Goal: Task Accomplishment & Management: Complete application form

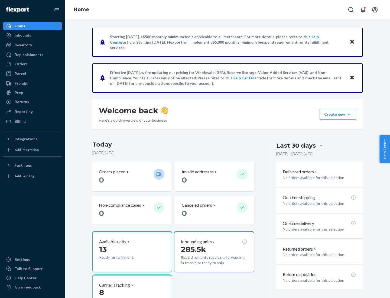
click at [349, 114] on button "Create new Create new inbound Create new order Create new product" at bounding box center [338, 114] width 37 height 11
click at [32, 35] on div "Inbounds" at bounding box center [32, 35] width 57 height 8
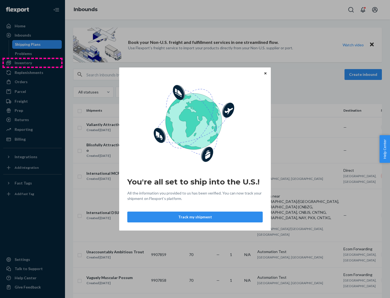
click at [32, 63] on div "You're all set to ship into the U.S.! All the information you provided to us ha…" at bounding box center [195, 149] width 390 height 298
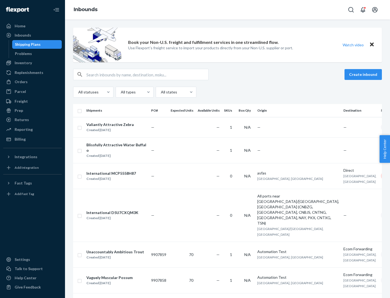
click at [227, 10] on div "Inbounds" at bounding box center [227, 9] width 325 height 19
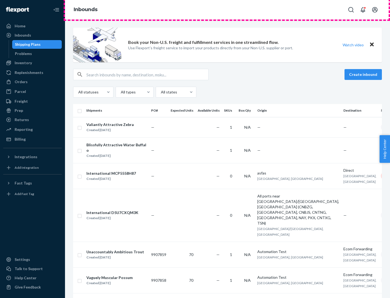
click at [227, 10] on div "Inbounds" at bounding box center [227, 9] width 325 height 19
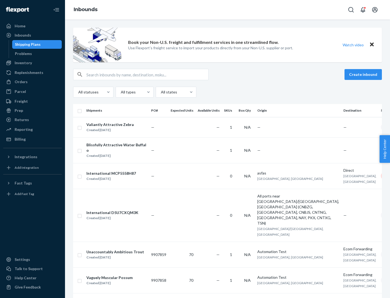
click at [227, 92] on div "All statuses All types All states" at bounding box center [227, 92] width 309 height 11
click at [27, 44] on div "Shipping Plans" at bounding box center [28, 44] width 26 height 5
click at [364, 74] on button "Create inbound" at bounding box center [362, 74] width 37 height 11
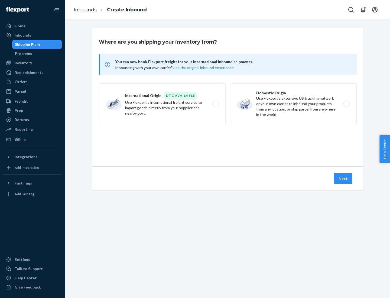
click at [162, 104] on label "International Origin DTC Available Use Flexport's international freight service…" at bounding box center [162, 103] width 127 height 41
click at [215, 104] on input "International Origin DTC Available Use Flexport's international freight service…" at bounding box center [217, 104] width 4 height 4
radio input "true"
click at [228, 142] on icon at bounding box center [227, 141] width 21 height 21
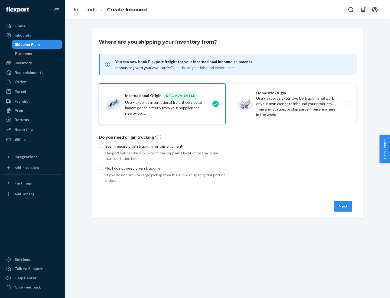
click at [165, 146] on p "Yes, I require origin trucking for this shipment" at bounding box center [165, 146] width 120 height 5
click at [103, 146] on input "Yes, I require origin trucking for this shipment" at bounding box center [101, 146] width 4 height 4
radio input "true"
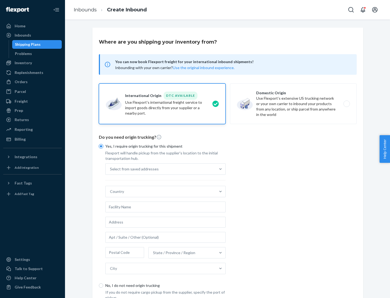
scroll to position [10, 0]
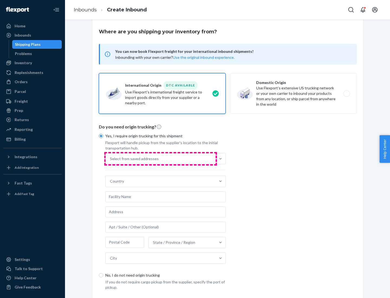
click at [161, 158] on div "Select from saved addresses" at bounding box center [161, 158] width 110 height 11
click at [110, 158] on input "Select from saved addresses" at bounding box center [110, 158] width 1 height 5
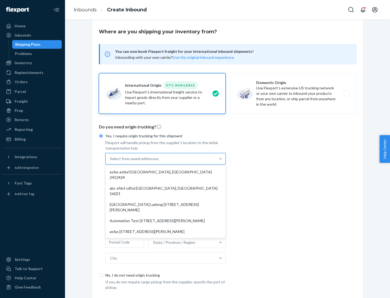
scroll to position [24, 0]
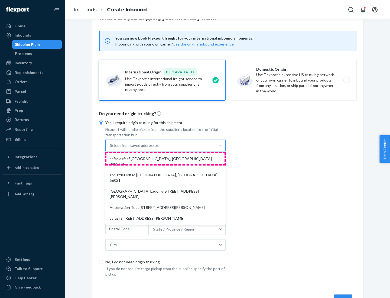
click at [165, 158] on div "asfas asfasf [GEOGRAPHIC_DATA], [GEOGRAPHIC_DATA] 2412424" at bounding box center [165, 161] width 118 height 16
click at [110, 148] on input "option asfas asfasf [GEOGRAPHIC_DATA], [GEOGRAPHIC_DATA] 2412424 focused, 1 of …" at bounding box center [110, 145] width 1 height 5
type input "asfas"
type input "asfasf"
type input "2412424"
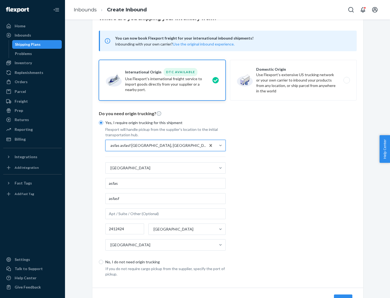
scroll to position [50, 0]
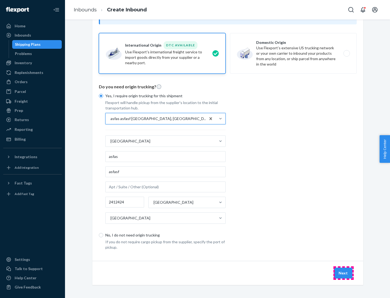
click at [343, 273] on button "Next" at bounding box center [343, 273] width 18 height 11
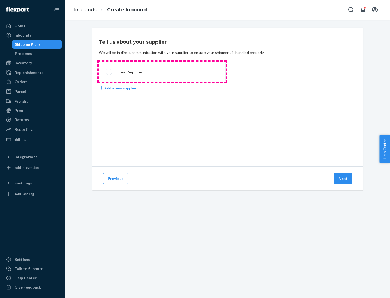
click at [162, 72] on label "Test Supplier" at bounding box center [162, 72] width 127 height 20
click at [109, 72] on input "Test Supplier" at bounding box center [108, 72] width 4 height 4
radio input "true"
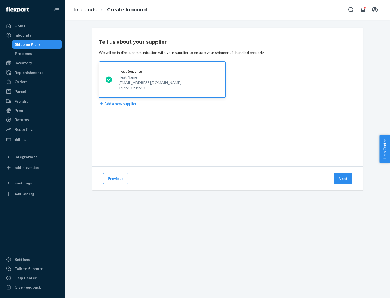
click at [343, 178] on button "Next" at bounding box center [343, 178] width 18 height 11
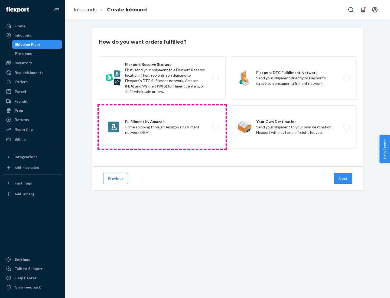
click at [162, 127] on label "Fulfillment by Amazon Prime shipping through Amazon’s fulfillment network (FBA)." at bounding box center [162, 126] width 127 height 43
click at [215, 127] on input "Fulfillment by Amazon Prime shipping through Amazon’s fulfillment network (FBA)." at bounding box center [217, 127] width 4 height 4
radio input "true"
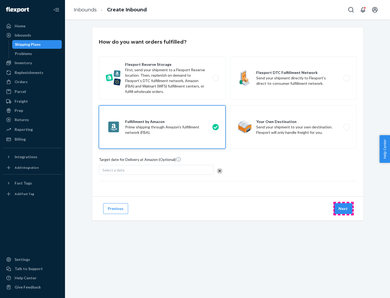
click at [343, 209] on button "Next" at bounding box center [343, 208] width 18 height 11
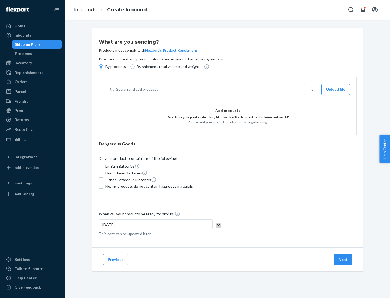
click at [167, 67] on p "By shipment total volume and weight" at bounding box center [168, 66] width 63 height 5
click at [135, 67] on input "By shipment total volume and weight" at bounding box center [132, 66] width 4 height 4
radio input "true"
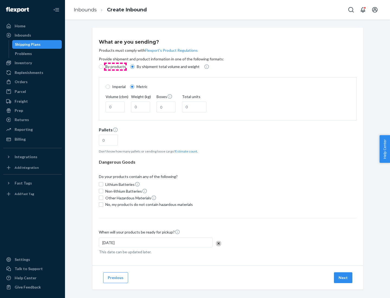
click at [115, 67] on p "By products" at bounding box center [115, 66] width 21 height 5
click at [103, 67] on input "By products" at bounding box center [101, 66] width 4 height 4
radio input "true"
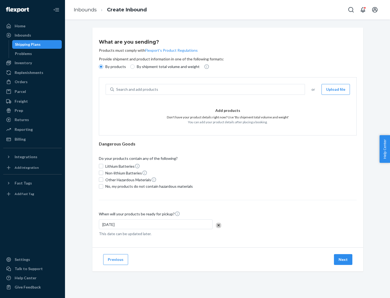
click at [210, 89] on div "Search and add products" at bounding box center [209, 89] width 191 height 10
click at [117, 89] on input "Search and add products" at bounding box center [116, 89] width 1 height 5
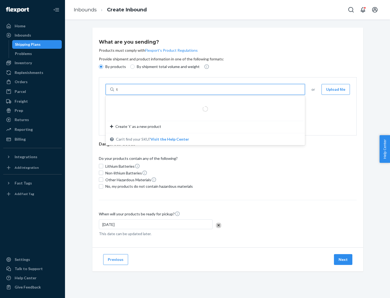
type input "test"
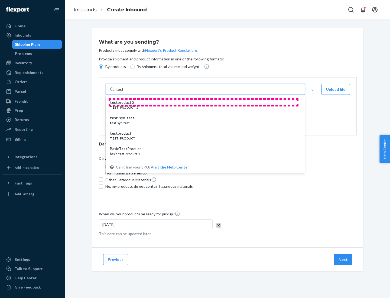
click at [203, 102] on div "test product 2" at bounding box center [203, 102] width 186 height 5
click at [123, 92] on input "test" at bounding box center [119, 89] width 7 height 5
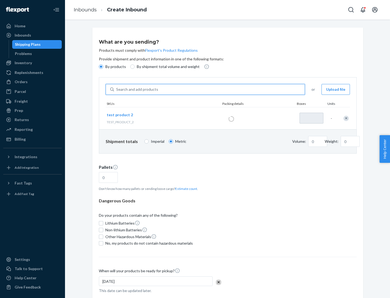
type input "1"
type input "0.02"
type input "22.23"
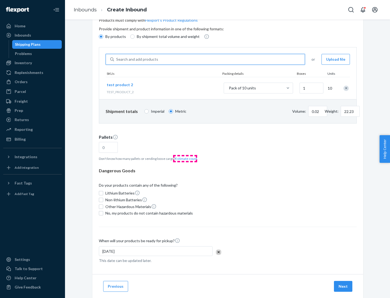
click at [185, 158] on button "Estimate count" at bounding box center [186, 158] width 22 height 5
type input "1"
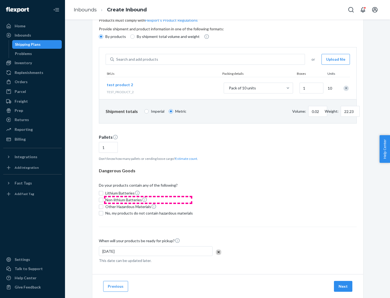
scroll to position [43, 0]
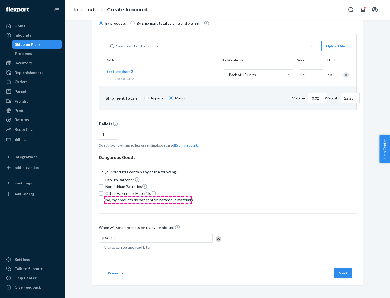
click at [148, 200] on span "No, my products do not contain hazardous materials" at bounding box center [148, 199] width 87 height 5
click at [103, 200] on input "No, my products do not contain hazardous materials" at bounding box center [101, 200] width 4 height 4
checkbox input "true"
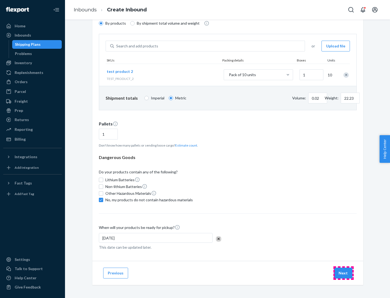
click at [343, 273] on button "Next" at bounding box center [343, 273] width 18 height 11
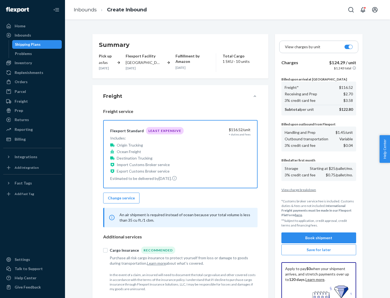
scroll to position [79, 0]
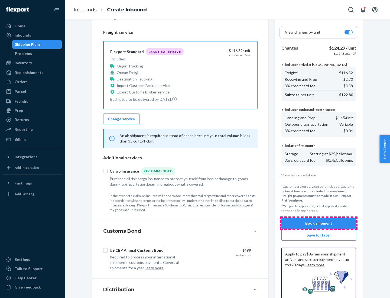
click at [319, 223] on button "Book shipment" at bounding box center [318, 223] width 75 height 11
